Goal: Task Accomplishment & Management: Use online tool/utility

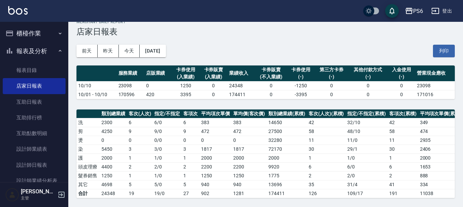
scroll to position [9, 0]
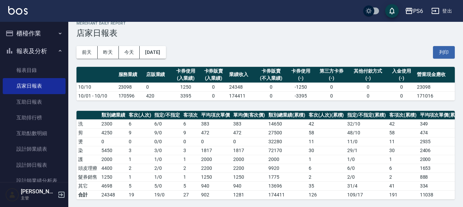
click at [33, 34] on button "櫃檯作業" at bounding box center [34, 34] width 63 height 18
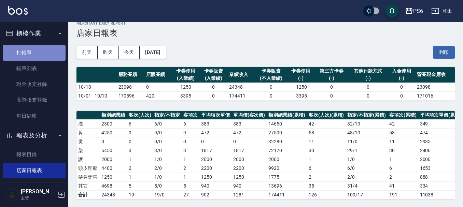
click at [37, 48] on link "打帳單" at bounding box center [34, 53] width 63 height 16
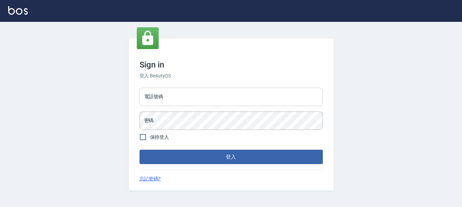
click at [195, 97] on input "電話號碼" at bounding box center [230, 97] width 183 height 18
drag, startPoint x: 188, startPoint y: 80, endPoint x: 187, endPoint y: 95, distance: 14.4
click at [188, 85] on div "Sign in 登入 BeautyOS 電話號碼 電話號碼 密碼 密碼 保持登入 登入 忘記密碼?" at bounding box center [230, 114] width 205 height 153
click at [187, 95] on input "電話號碼" at bounding box center [230, 97] width 183 height 18
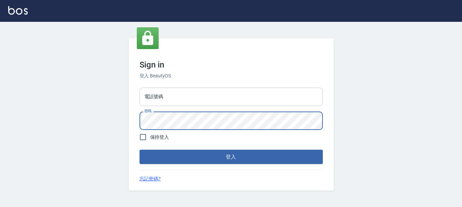
click at [173, 98] on input "電話號碼" at bounding box center [230, 97] width 183 height 18
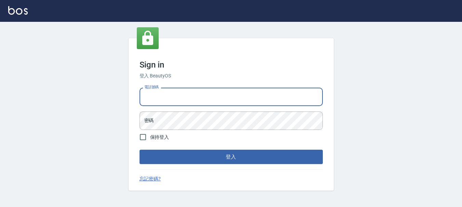
type input "0983811952"
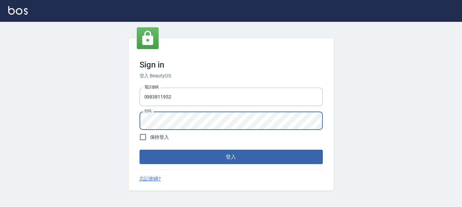
click at [139, 150] on button "登入" at bounding box center [230, 157] width 183 height 14
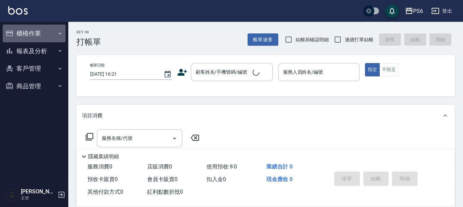
drag, startPoint x: 0, startPoint y: 56, endPoint x: 21, endPoint y: 55, distance: 21.2
click at [20, 32] on button "櫃檯作業" at bounding box center [34, 34] width 63 height 18
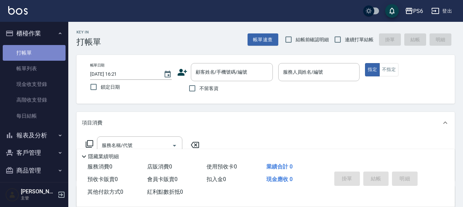
click at [44, 57] on link "打帳單" at bounding box center [34, 53] width 63 height 16
click at [340, 41] on input "連續打單結帳" at bounding box center [338, 39] width 14 height 14
checkbox input "true"
click at [194, 84] on input "不留客資" at bounding box center [192, 88] width 14 height 14
checkbox input "true"
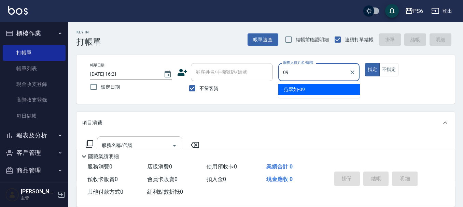
type input "范翠如-09"
type button "true"
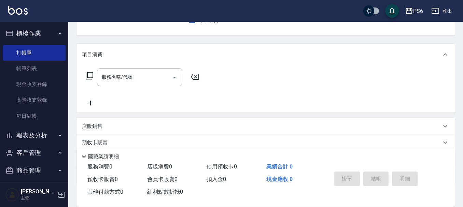
scroll to position [110, 0]
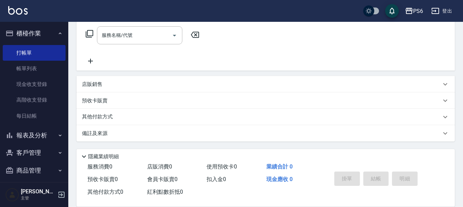
click at [105, 85] on div "店販銷售" at bounding box center [261, 84] width 359 height 7
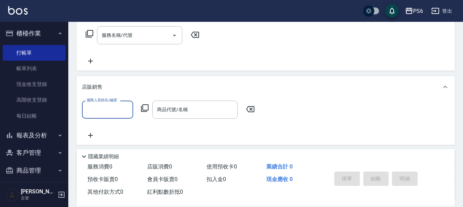
scroll to position [0, 0]
type input "范翠如-09"
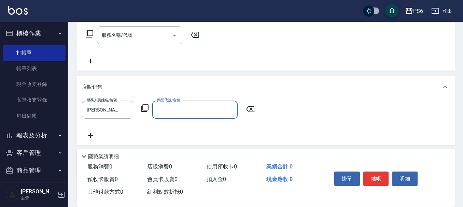
click at [145, 109] on icon at bounding box center [145, 108] width 8 height 8
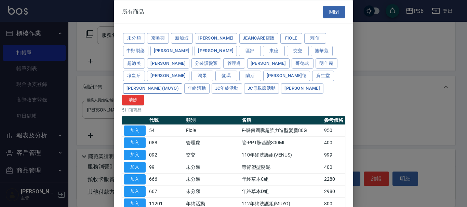
click at [182, 83] on button "雷娜塔(MUYO)" at bounding box center [152, 88] width 59 height 11
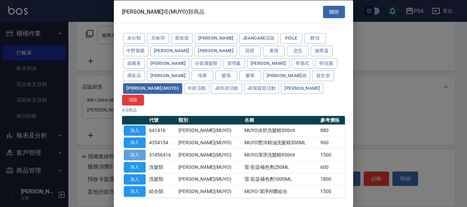
click at [136, 150] on button "加入" at bounding box center [135, 155] width 22 height 11
type input "MUYO潔淨洗髮精950ml"
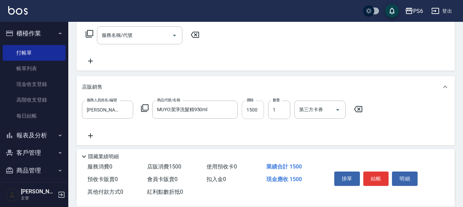
click at [249, 116] on input "1500" at bounding box center [253, 110] width 22 height 18
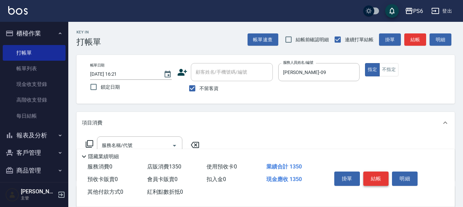
type input "1350"
click at [370, 179] on button "結帳" at bounding box center [376, 179] width 26 height 14
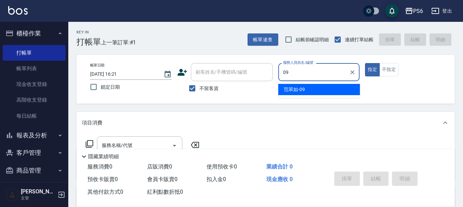
type input "范翠如-09"
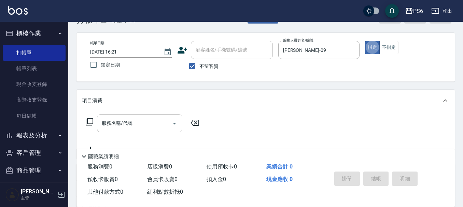
scroll to position [34, 0]
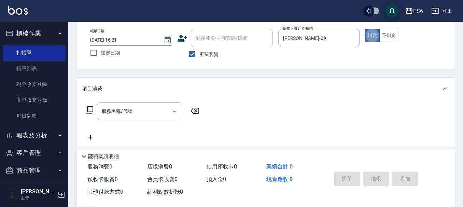
click at [135, 108] on input "服務名稱/代號" at bounding box center [134, 112] width 69 height 12
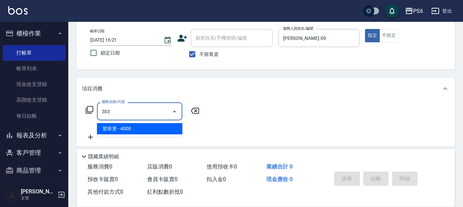
type input "塑形燙(303)"
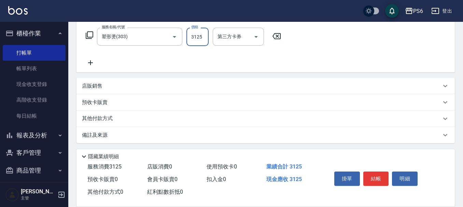
scroll to position [111, 0]
type input "3125"
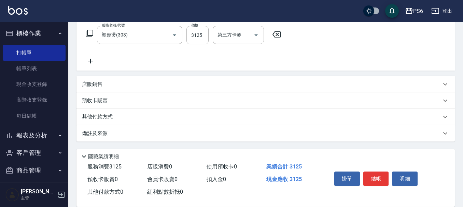
click at [120, 112] on div "其他付款方式" at bounding box center [266, 117] width 378 height 16
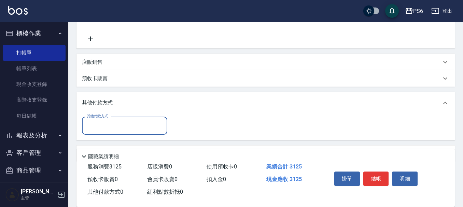
scroll to position [145, 0]
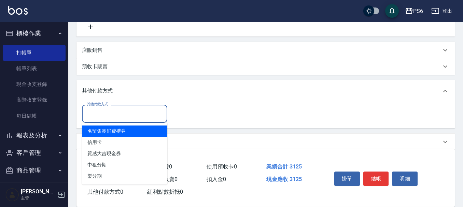
click at [123, 112] on input "其他付款方式" at bounding box center [124, 114] width 79 height 12
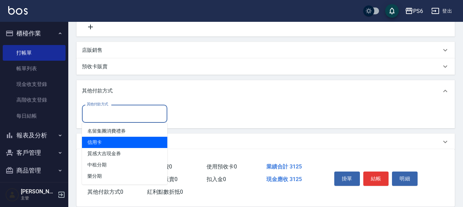
click at [117, 142] on span "信用卡" at bounding box center [124, 142] width 85 height 11
type input "信用卡"
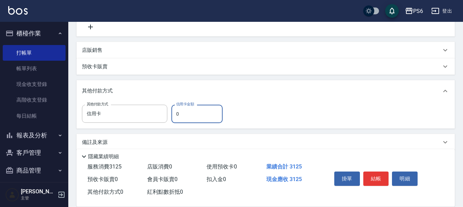
drag, startPoint x: 196, startPoint y: 118, endPoint x: 167, endPoint y: 117, distance: 29.0
click at [167, 117] on div "其他付款方式 信用卡 其他付款方式 信用卡金額 0 信用卡金額" at bounding box center [154, 114] width 145 height 18
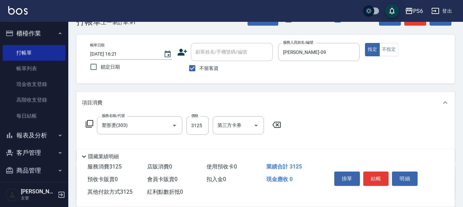
scroll to position [8, 0]
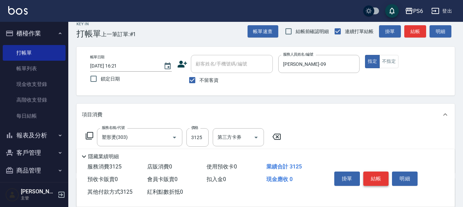
type input "3125"
click at [369, 173] on button "結帳" at bounding box center [376, 179] width 26 height 14
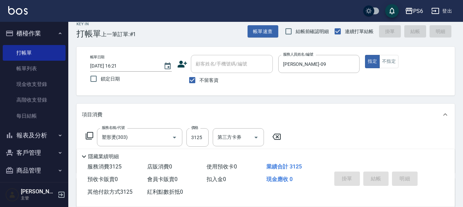
type input "2025/10/11 16:22"
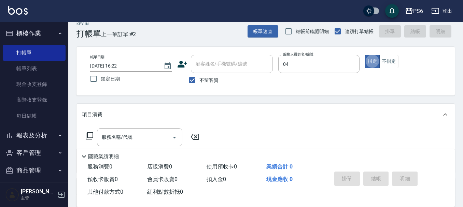
type input "吳婉瑜-04"
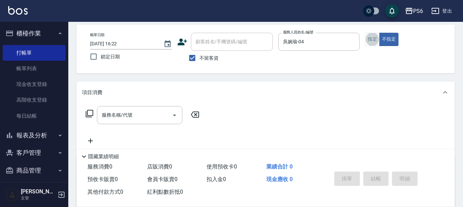
scroll to position [42, 0]
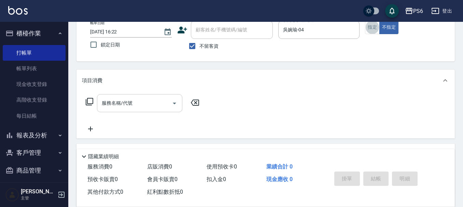
click at [153, 105] on input "服務名稱/代號" at bounding box center [134, 103] width 69 height 12
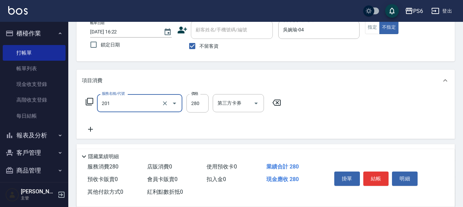
type input "一般洗髮(201)"
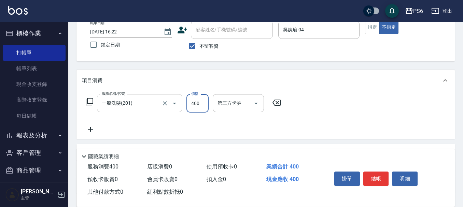
type input "400"
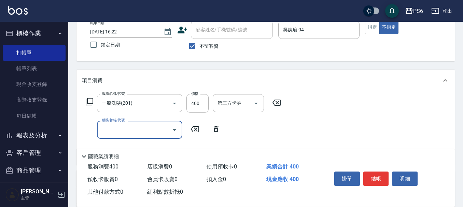
click at [163, 135] on input "服務名稱/代號" at bounding box center [134, 130] width 69 height 12
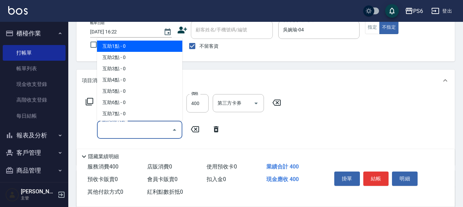
click at [150, 45] on span "互助1點 - 0" at bounding box center [139, 46] width 85 height 11
type input "互助1點(1)"
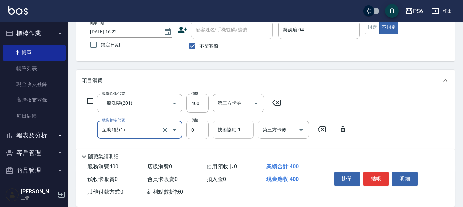
click at [231, 129] on div "技術協助-1 技術協助-1" at bounding box center [233, 130] width 41 height 18
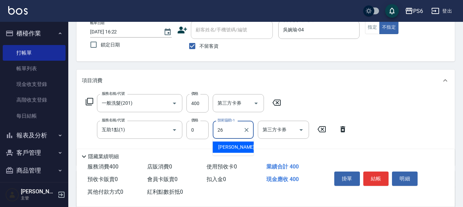
type input "江莛渝-26"
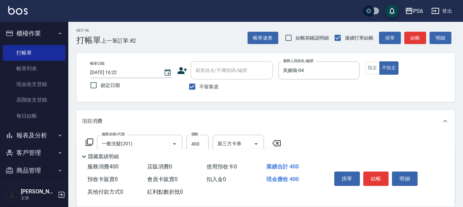
scroll to position [0, 0]
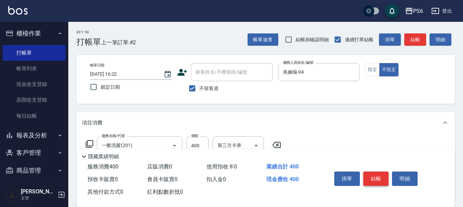
click at [369, 181] on button "結帳" at bounding box center [376, 179] width 26 height 14
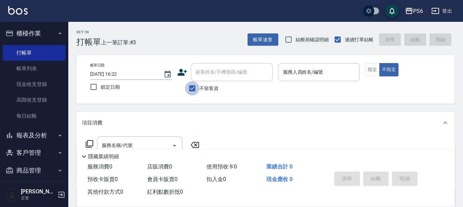
drag, startPoint x: 196, startPoint y: 90, endPoint x: 205, endPoint y: 71, distance: 20.8
click at [196, 88] on input "不留客資" at bounding box center [192, 88] width 14 height 14
checkbox input "false"
click at [206, 71] on div "顧客姓名/手機號碼/編號 顧客姓名/手機號碼/編號" at bounding box center [232, 72] width 82 height 18
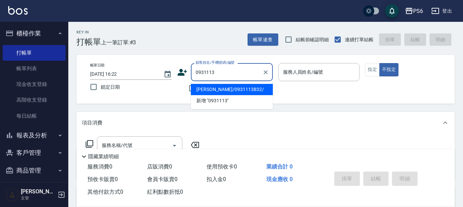
click at [235, 86] on li "詹小姐/0931113832/" at bounding box center [232, 89] width 82 height 11
type input "詹小姐/0931113832/"
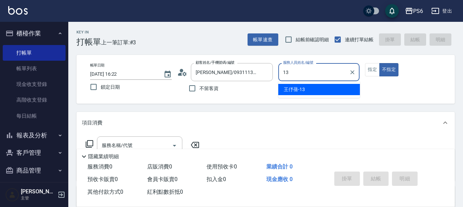
type input "王伃蒨-13"
type button "false"
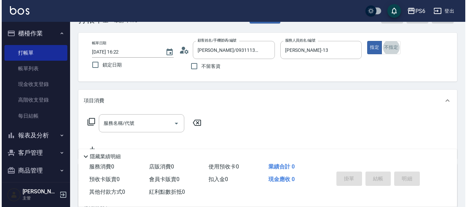
scroll to position [34, 0]
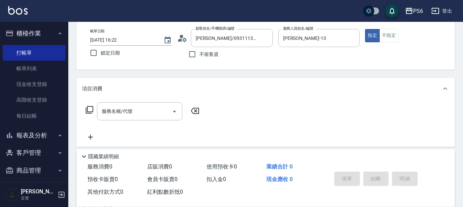
click at [89, 106] on icon at bounding box center [89, 110] width 8 height 8
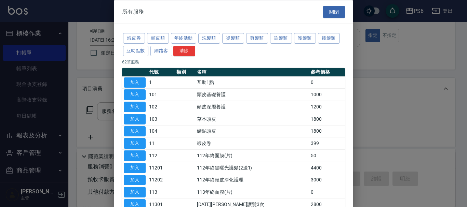
click at [113, 113] on div at bounding box center [233, 103] width 467 height 207
click at [297, 38] on button "護髮類" at bounding box center [305, 38] width 22 height 11
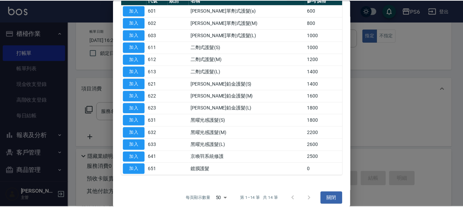
scroll to position [78, 0]
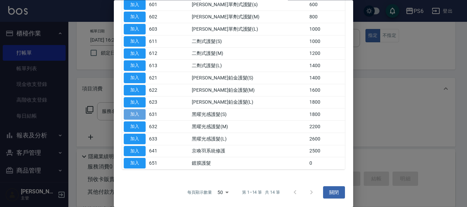
click at [139, 115] on button "加入" at bounding box center [135, 115] width 22 height 11
type input "黑曜光感護髮(S)(631)"
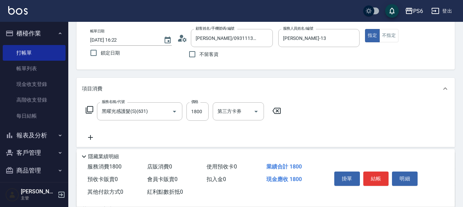
click at [91, 139] on icon at bounding box center [90, 137] width 5 height 5
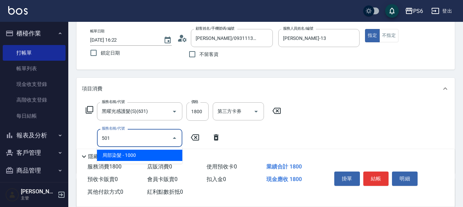
type input "局部染髮(501)"
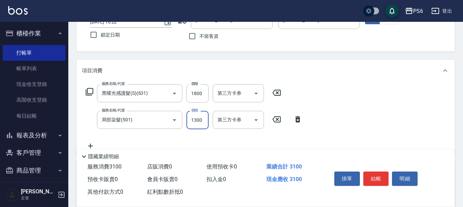
scroll to position [68, 0]
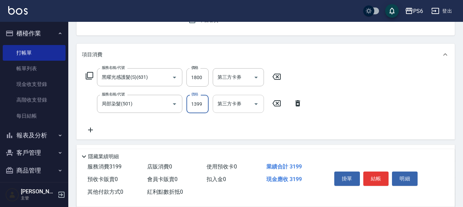
drag, startPoint x: 191, startPoint y: 104, endPoint x: 214, endPoint y: 104, distance: 22.5
click at [214, 104] on div "服務名稱/代號 局部染髮(501) 服務名稱/代號 價格 1399 價格 第三方卡券 第三方卡券" at bounding box center [194, 104] width 224 height 18
drag, startPoint x: 192, startPoint y: 104, endPoint x: 205, endPoint y: 104, distance: 13.3
click at [205, 104] on input "1199" at bounding box center [198, 104] width 22 height 18
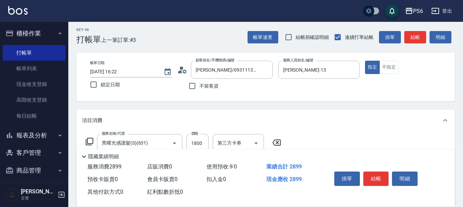
scroll to position [0, 0]
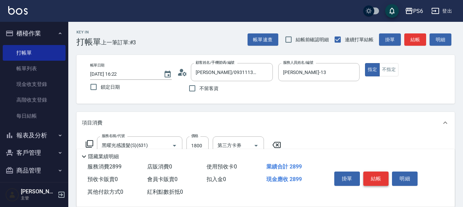
type input "1099"
drag, startPoint x: 378, startPoint y: 174, endPoint x: 376, endPoint y: 171, distance: 3.7
click at [378, 174] on button "結帳" at bounding box center [376, 179] width 26 height 14
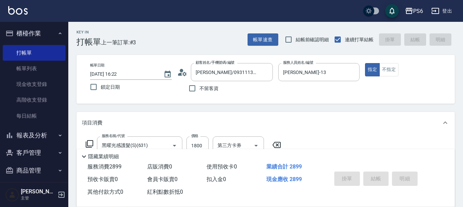
type input "2025/10/11 16:23"
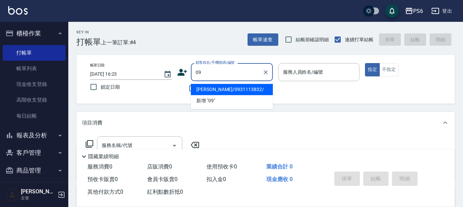
type input "詹小姐/0931113832/"
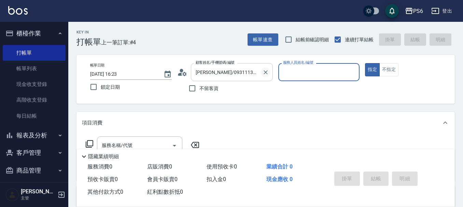
drag, startPoint x: 265, startPoint y: 73, endPoint x: 203, endPoint y: 88, distance: 64.4
click at [264, 73] on icon "Clear" at bounding box center [265, 72] width 7 height 7
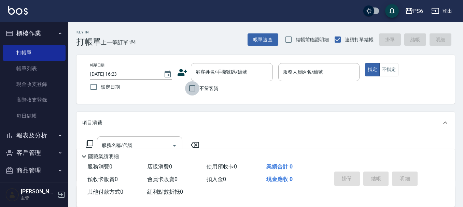
drag, startPoint x: 195, startPoint y: 91, endPoint x: 295, endPoint y: 81, distance: 100.2
click at [195, 91] on input "不留客資" at bounding box center [192, 88] width 14 height 14
checkbox input "true"
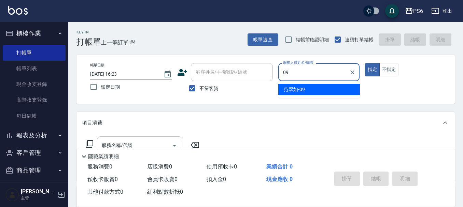
type input "范翠如-09"
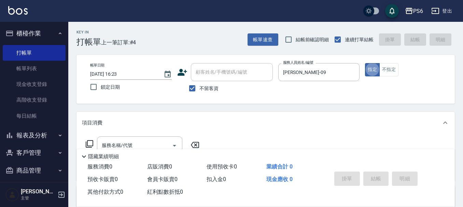
scroll to position [34, 0]
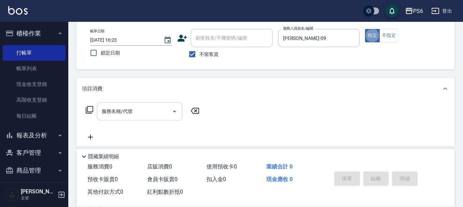
click at [159, 113] on input "服務名稱/代號" at bounding box center [134, 112] width 69 height 12
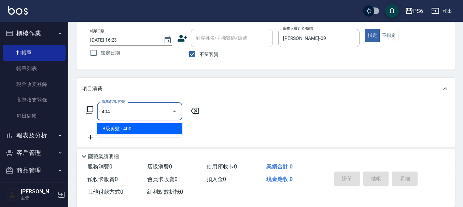
type input "B級剪髮(404)"
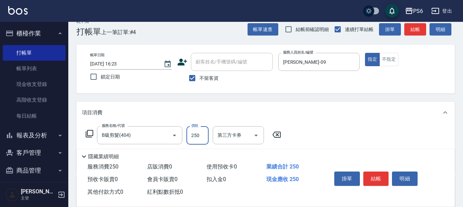
scroll to position [0, 0]
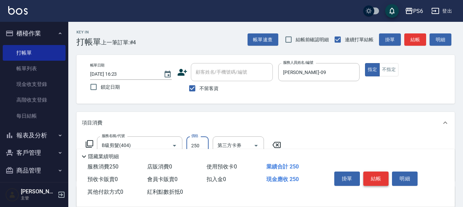
type input "250"
click at [377, 176] on button "結帳" at bounding box center [376, 179] width 26 height 14
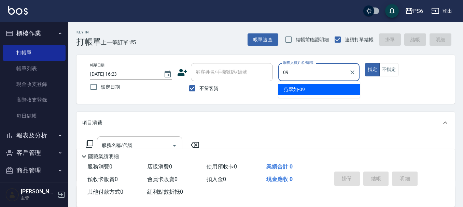
type input "范翠如-09"
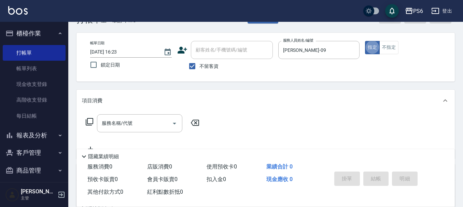
scroll to position [34, 0]
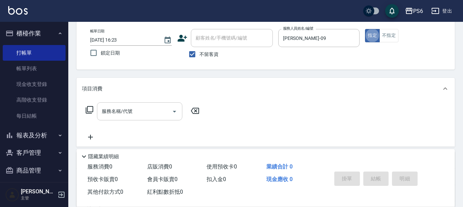
click at [140, 106] on input "服務名稱/代號" at bounding box center [134, 112] width 69 height 12
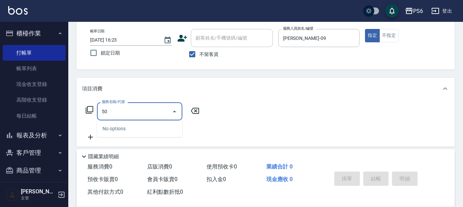
type input "5"
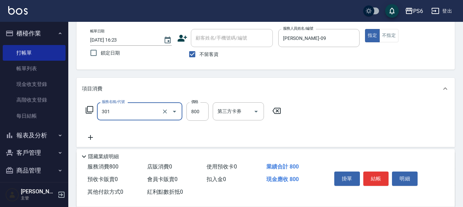
type input "局部燙髮(301)"
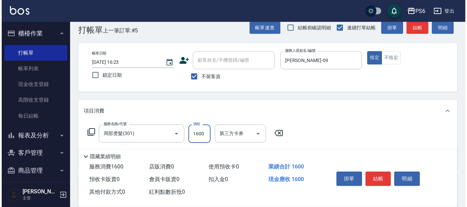
scroll to position [0, 0]
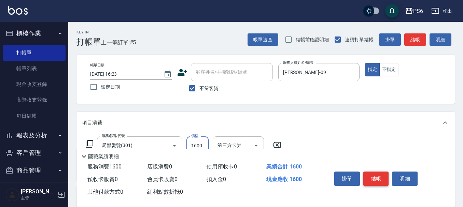
type input "1600"
drag, startPoint x: 373, startPoint y: 178, endPoint x: 368, endPoint y: 169, distance: 9.9
click at [373, 177] on button "結帳" at bounding box center [376, 179] width 26 height 14
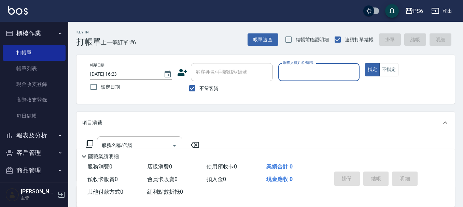
click at [192, 87] on input "不留客資" at bounding box center [192, 88] width 14 height 14
checkbox input "false"
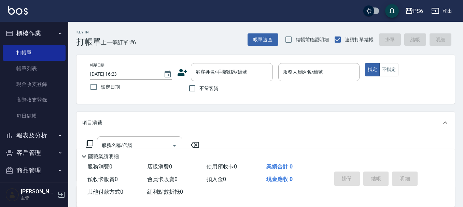
click at [180, 70] on icon at bounding box center [183, 72] width 10 height 7
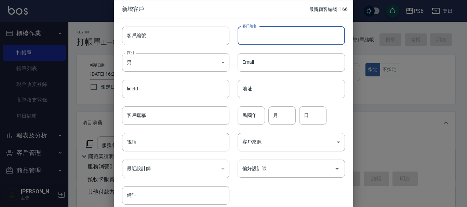
click at [251, 33] on input "客戶姓名" at bounding box center [290, 35] width 107 height 18
click at [267, 33] on input "葉羿" at bounding box center [290, 35] width 107 height 18
type input "葉羿彣"
click at [150, 149] on input "電話" at bounding box center [175, 142] width 107 height 18
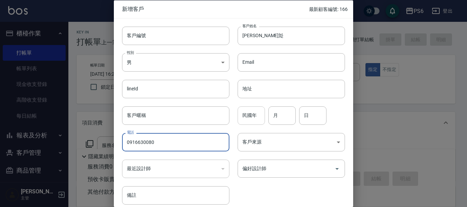
type input "0916630080"
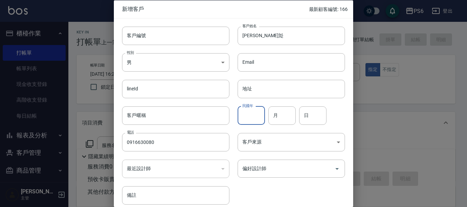
click at [254, 110] on input "民國年" at bounding box center [250, 115] width 27 height 18
type input "79"
type input "11"
type input "0"
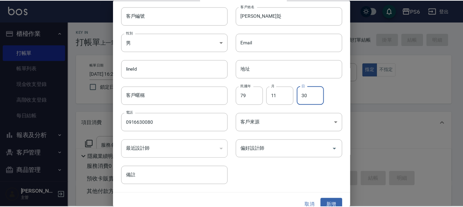
scroll to position [29, 0]
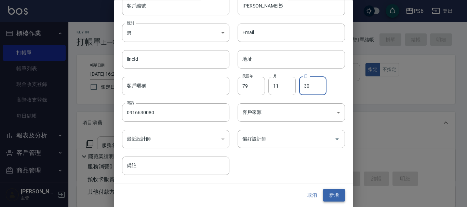
type input "30"
drag, startPoint x: 332, startPoint y: 198, endPoint x: 466, endPoint y: 110, distance: 160.2
click at [332, 197] on button "新增" at bounding box center [334, 196] width 22 height 13
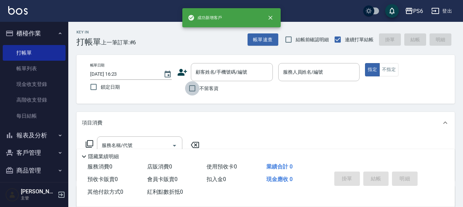
click at [193, 87] on input "不留客資" at bounding box center [192, 88] width 14 height 14
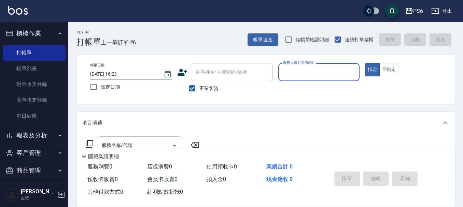
drag, startPoint x: 186, startPoint y: 90, endPoint x: 215, endPoint y: 90, distance: 29.4
click at [194, 90] on input "不留客資" at bounding box center [192, 88] width 14 height 14
checkbox input "false"
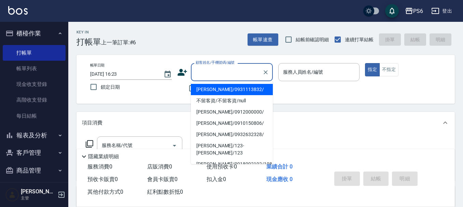
click at [207, 78] on input "顧客姓名/手機號碼/編號" at bounding box center [227, 72] width 66 height 12
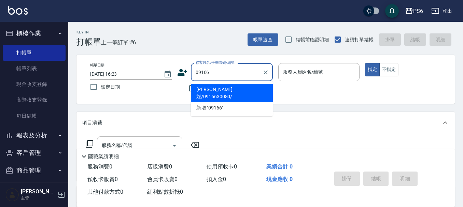
click at [246, 88] on li "葉羿彣/0916630080/" at bounding box center [232, 93] width 82 height 18
type input "葉羿彣/0916630080/"
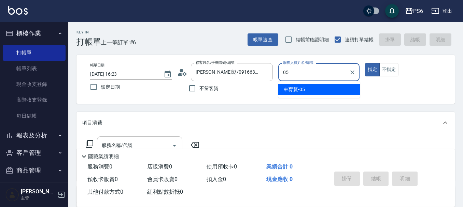
type input "林育賢-05"
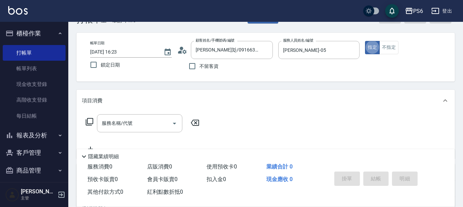
scroll to position [34, 0]
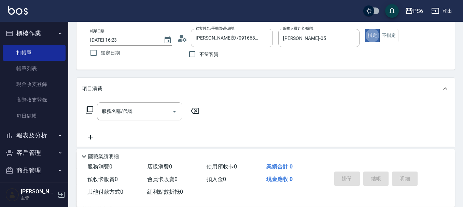
click at [90, 109] on icon at bounding box center [89, 110] width 8 height 8
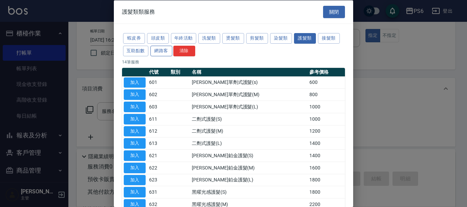
click at [159, 49] on button "網路客" at bounding box center [161, 50] width 22 height 11
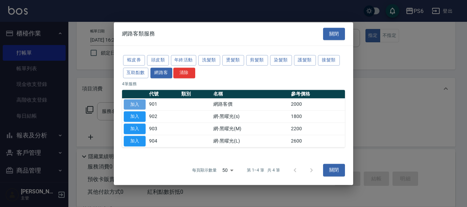
click at [141, 103] on button "加入" at bounding box center [135, 104] width 22 height 11
type input "網路客價(901)"
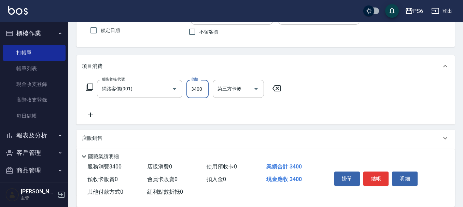
scroll to position [68, 0]
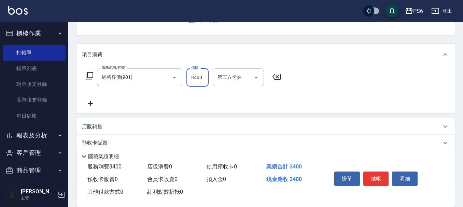
type input "3400"
click at [90, 102] on icon at bounding box center [90, 103] width 5 height 5
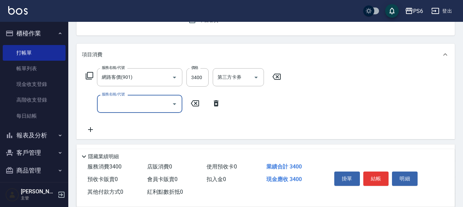
click at [135, 102] on input "服務名稱/代號" at bounding box center [134, 104] width 69 height 12
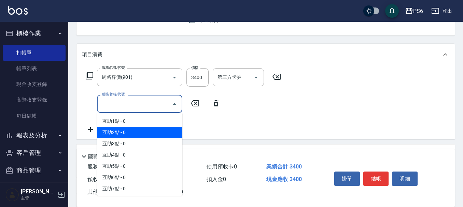
click at [125, 129] on span "互助2點 - 0" at bounding box center [139, 132] width 85 height 11
type input "互助2點(2)"
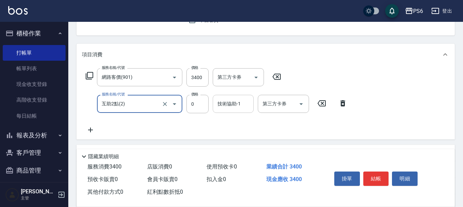
click at [223, 108] on input "技術協助-1" at bounding box center [233, 104] width 35 height 12
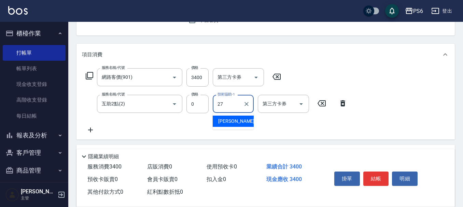
type input "莊志玲-27"
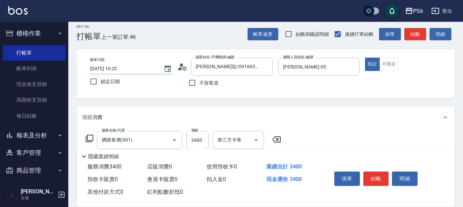
scroll to position [0, 0]
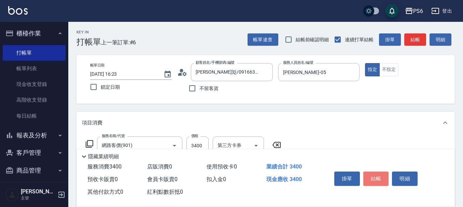
click at [375, 176] on button "結帳" at bounding box center [376, 179] width 26 height 14
type input "2025/10/11 16:25"
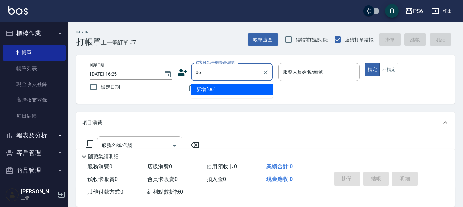
type input "06"
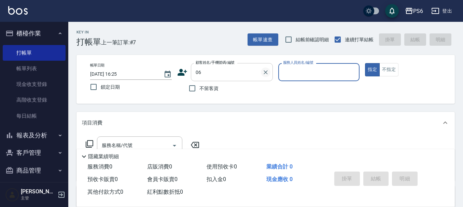
drag, startPoint x: 268, startPoint y: 72, endPoint x: 181, endPoint y: 92, distance: 89.3
click at [266, 72] on icon "Clear" at bounding box center [265, 72] width 7 height 7
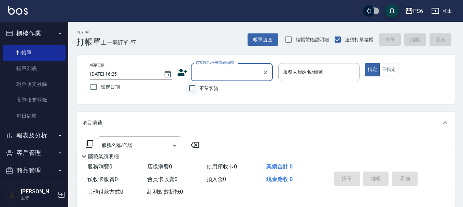
drag, startPoint x: 190, startPoint y: 93, endPoint x: 246, endPoint y: 78, distance: 57.7
click at [193, 92] on input "不留客資" at bounding box center [192, 88] width 14 height 14
checkbox input "true"
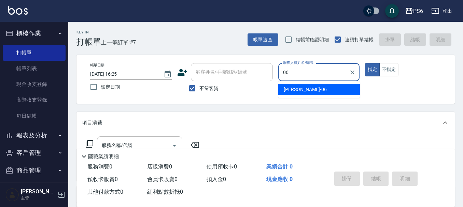
type input "李佳凌-06"
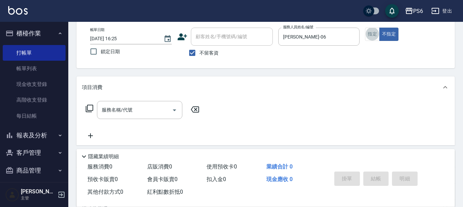
scroll to position [68, 0]
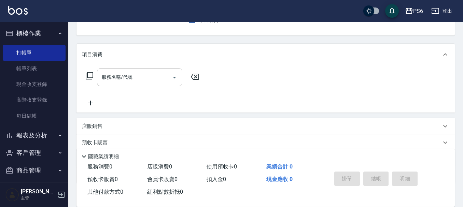
click at [138, 83] on div "服務名稱/代號 服務名稱/代號" at bounding box center [143, 87] width 122 height 39
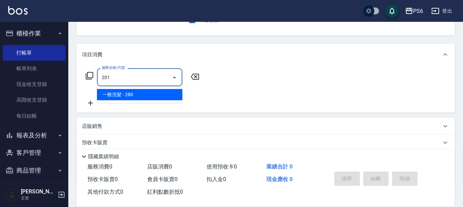
type input "一般洗髮(201)"
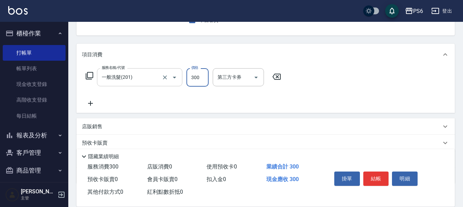
type input "300"
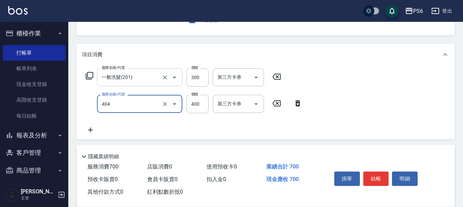
type input "B級剪髮(404)"
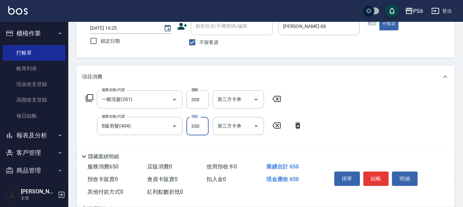
scroll to position [34, 0]
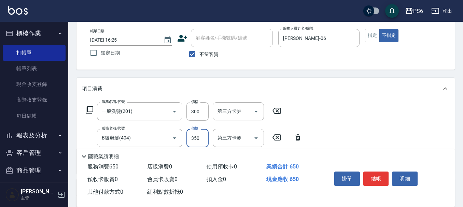
type input "350"
click at [384, 172] on button "結帳" at bounding box center [376, 179] width 26 height 14
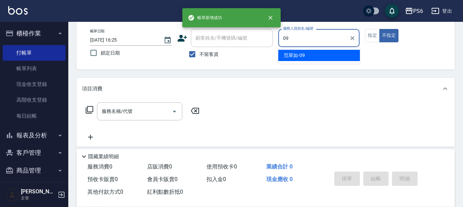
type input "范翠如-09"
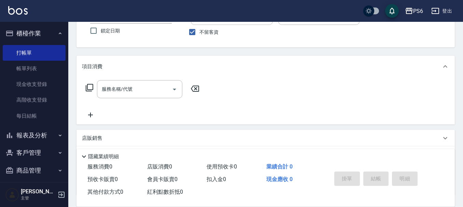
scroll to position [68, 0]
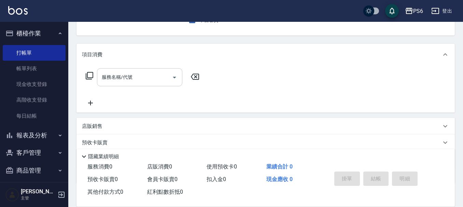
click at [132, 74] on div "服務名稱/代號 服務名稱/代號" at bounding box center [139, 77] width 85 height 18
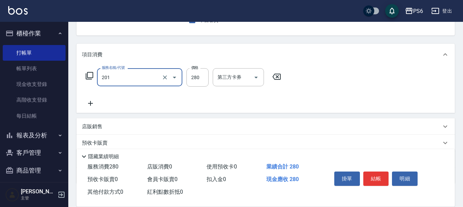
type input "一般洗髮(201)"
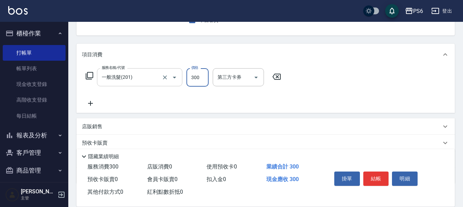
type input "300"
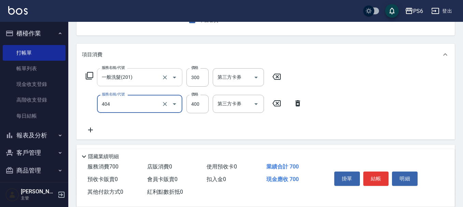
type input "B級剪髮(404)"
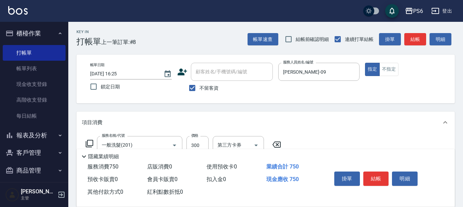
scroll to position [0, 0]
type input "450"
drag, startPoint x: 370, startPoint y: 179, endPoint x: 367, endPoint y: 175, distance: 4.4
click at [370, 178] on button "結帳" at bounding box center [376, 179] width 26 height 14
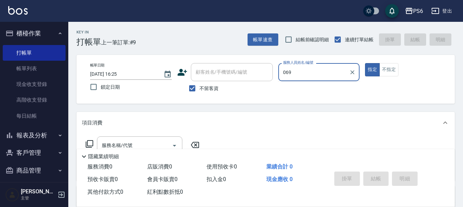
type input "069"
click at [365, 63] on button "指定" at bounding box center [372, 69] width 15 height 13
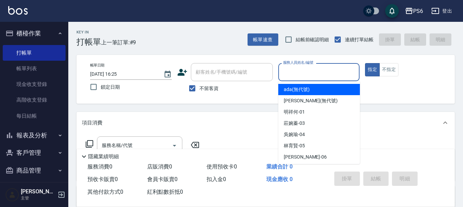
click at [339, 77] on input "服務人員姓名/編號" at bounding box center [318, 72] width 75 height 12
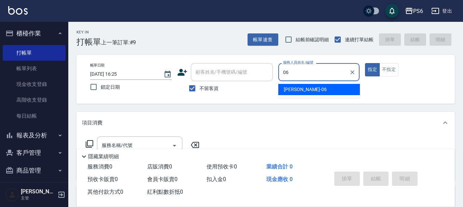
type input "李佳凌-06"
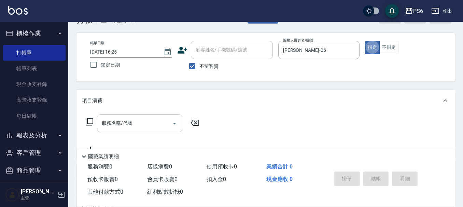
scroll to position [34, 0]
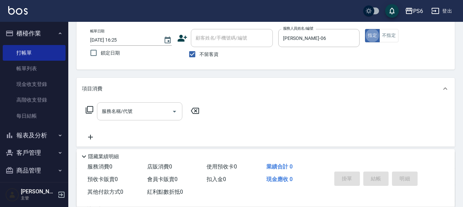
click at [154, 109] on input "服務名稱/代號" at bounding box center [134, 112] width 69 height 12
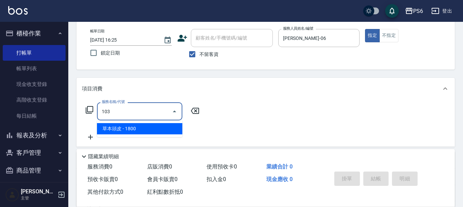
type input "草本頭皮(103)"
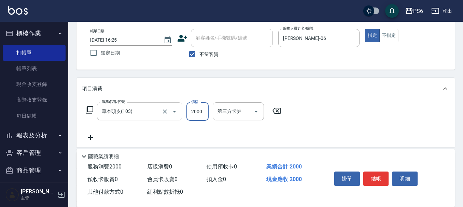
type input "2000"
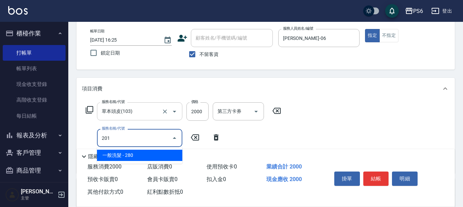
type input "一般洗髮(201)"
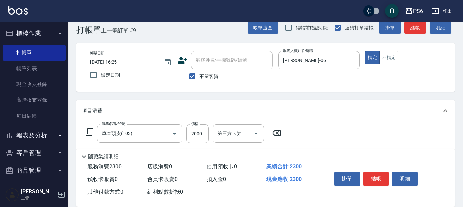
scroll to position [0, 0]
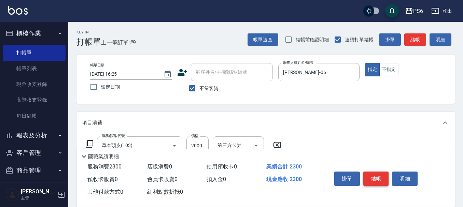
type input "300"
click at [369, 175] on button "結帳" at bounding box center [376, 179] width 26 height 14
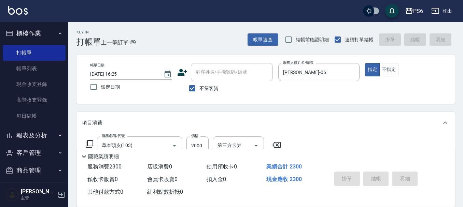
type input "2025/10/11 16:26"
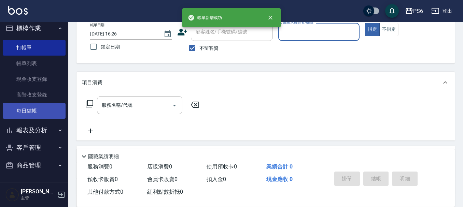
scroll to position [102, 0]
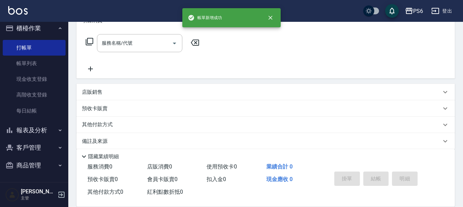
click at [45, 127] on button "報表及分析" at bounding box center [34, 131] width 63 height 18
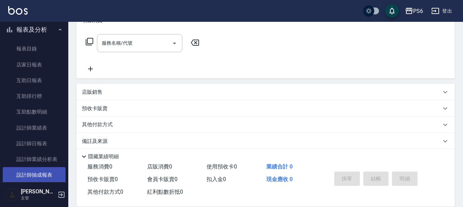
scroll to position [142, 0]
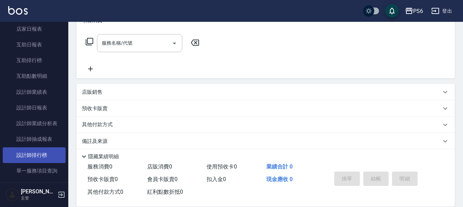
click at [47, 151] on link "設計師排行榜" at bounding box center [34, 156] width 63 height 16
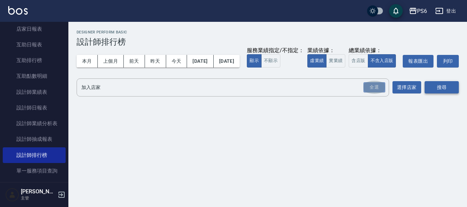
drag, startPoint x: 375, startPoint y: 102, endPoint x: 444, endPoint y: 102, distance: 69.0
click at [381, 93] on div "全選" at bounding box center [374, 87] width 22 height 11
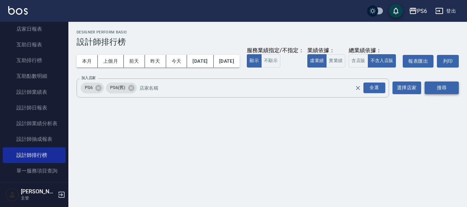
click at [444, 94] on button "搜尋" at bounding box center [441, 88] width 34 height 13
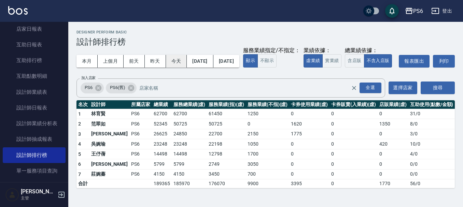
click at [180, 62] on button "今天" at bounding box center [176, 61] width 21 height 13
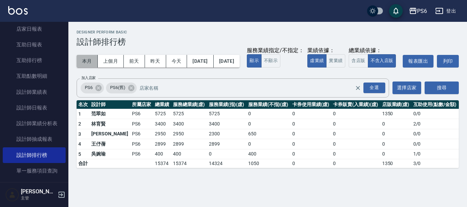
click at [88, 66] on button "本月" at bounding box center [87, 61] width 21 height 13
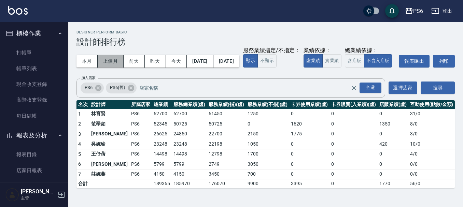
click at [109, 65] on button "上個月" at bounding box center [111, 61] width 26 height 13
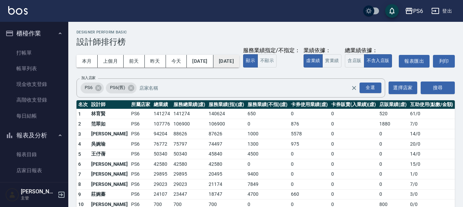
click at [239, 61] on button "2025/09/30" at bounding box center [227, 61] width 26 height 13
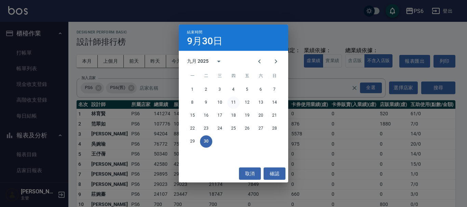
click at [230, 104] on button "11" at bounding box center [233, 103] width 12 height 12
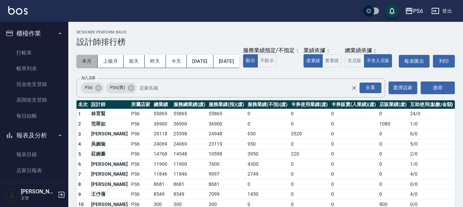
click at [87, 60] on button "本月" at bounding box center [87, 61] width 21 height 13
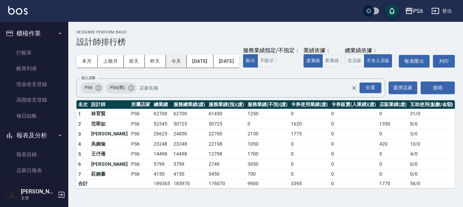
drag, startPoint x: 114, startPoint y: 61, endPoint x: 176, endPoint y: 67, distance: 62.8
click at [115, 64] on button "上個月" at bounding box center [111, 61] width 26 height 13
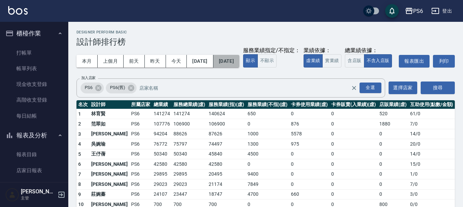
click at [238, 57] on button "2025/09/30" at bounding box center [227, 61] width 26 height 13
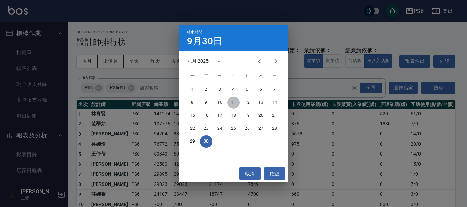
click at [231, 101] on button "11" at bounding box center [233, 103] width 12 height 12
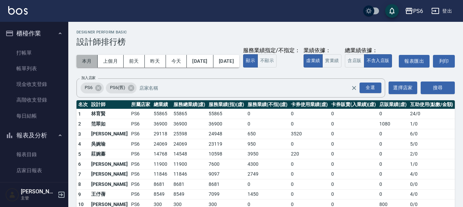
click at [84, 63] on button "本月" at bounding box center [87, 61] width 21 height 13
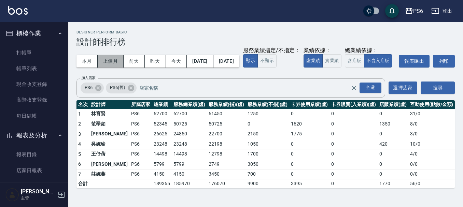
click at [116, 62] on button "上個月" at bounding box center [111, 61] width 26 height 13
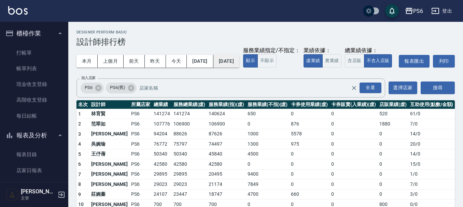
click at [239, 63] on button "2025/09/30" at bounding box center [227, 61] width 26 height 13
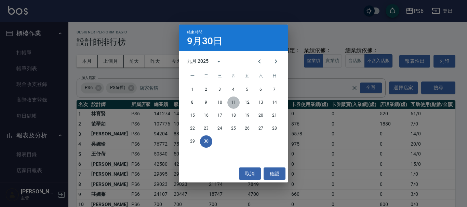
click at [233, 99] on button "11" at bounding box center [233, 103] width 12 height 12
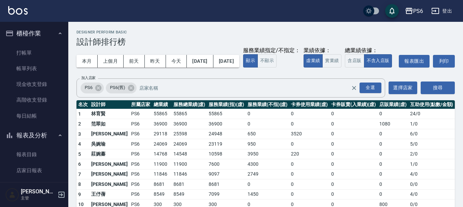
click at [88, 60] on button "本月" at bounding box center [87, 61] width 21 height 13
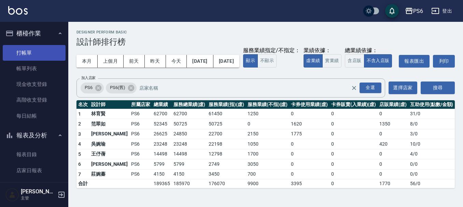
click at [45, 50] on link "打帳單" at bounding box center [34, 53] width 63 height 16
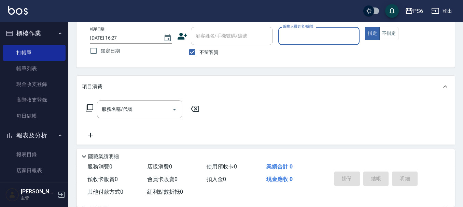
scroll to position [110, 0]
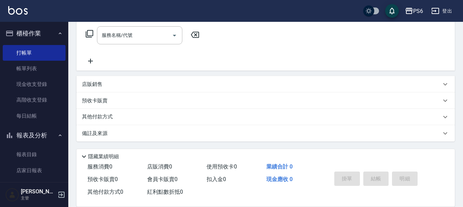
click at [86, 156] on icon at bounding box center [84, 157] width 4 height 2
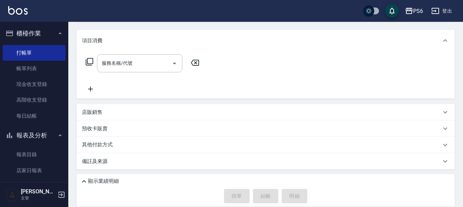
click at [86, 180] on icon at bounding box center [84, 182] width 8 height 8
